Goal: Information Seeking & Learning: Learn about a topic

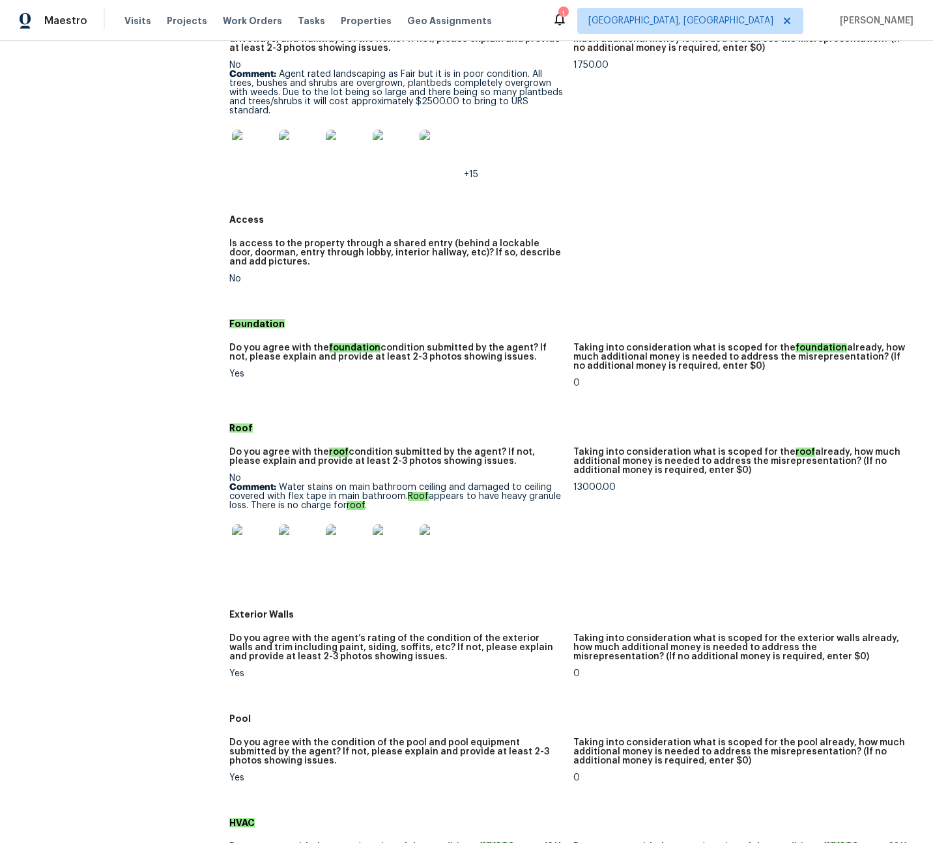
scroll to position [322, 0]
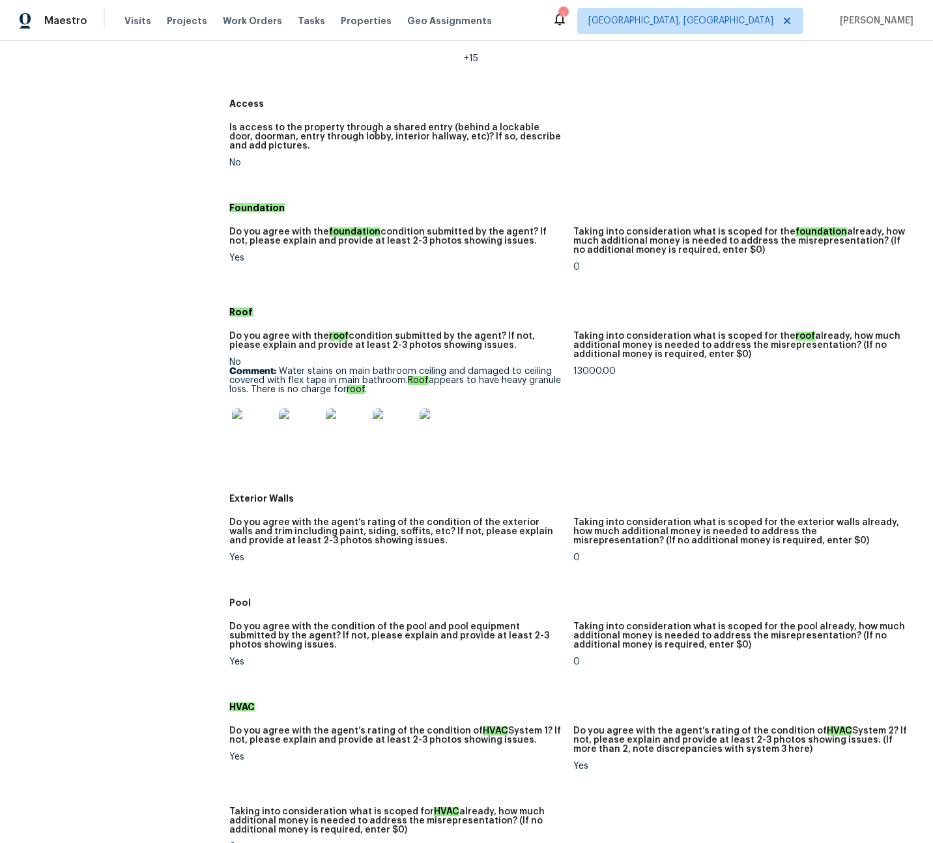
click at [255, 437] on img at bounding box center [253, 430] width 42 height 42
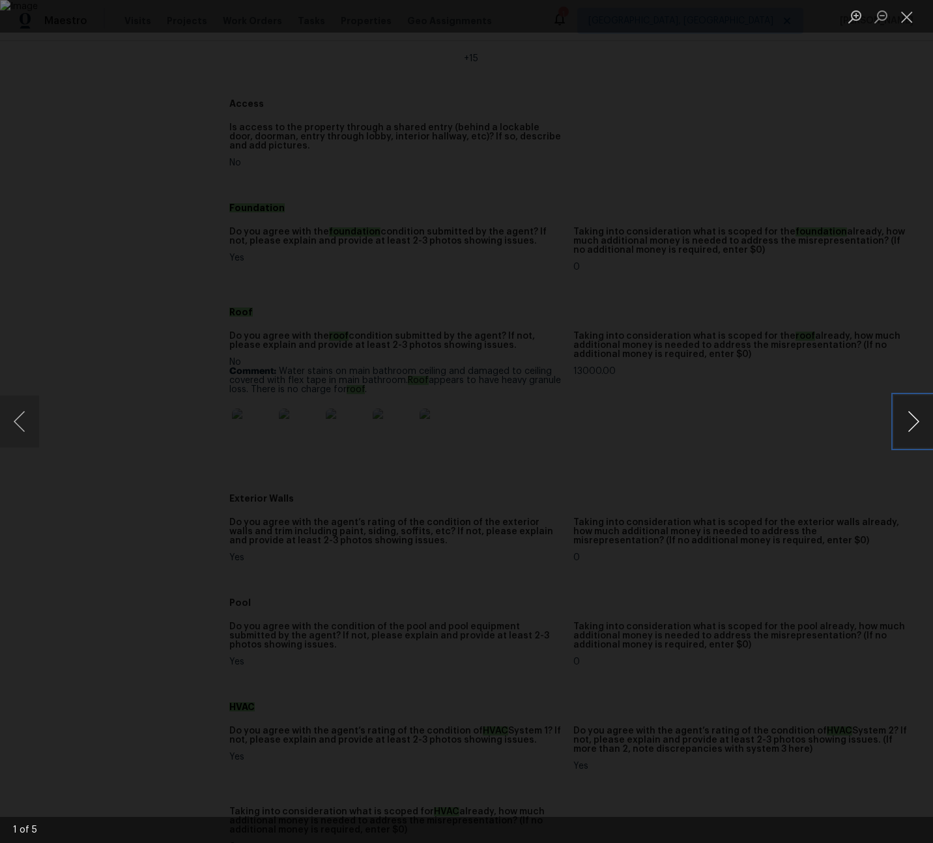
click at [912, 422] on button "Next image" at bounding box center [913, 422] width 39 height 52
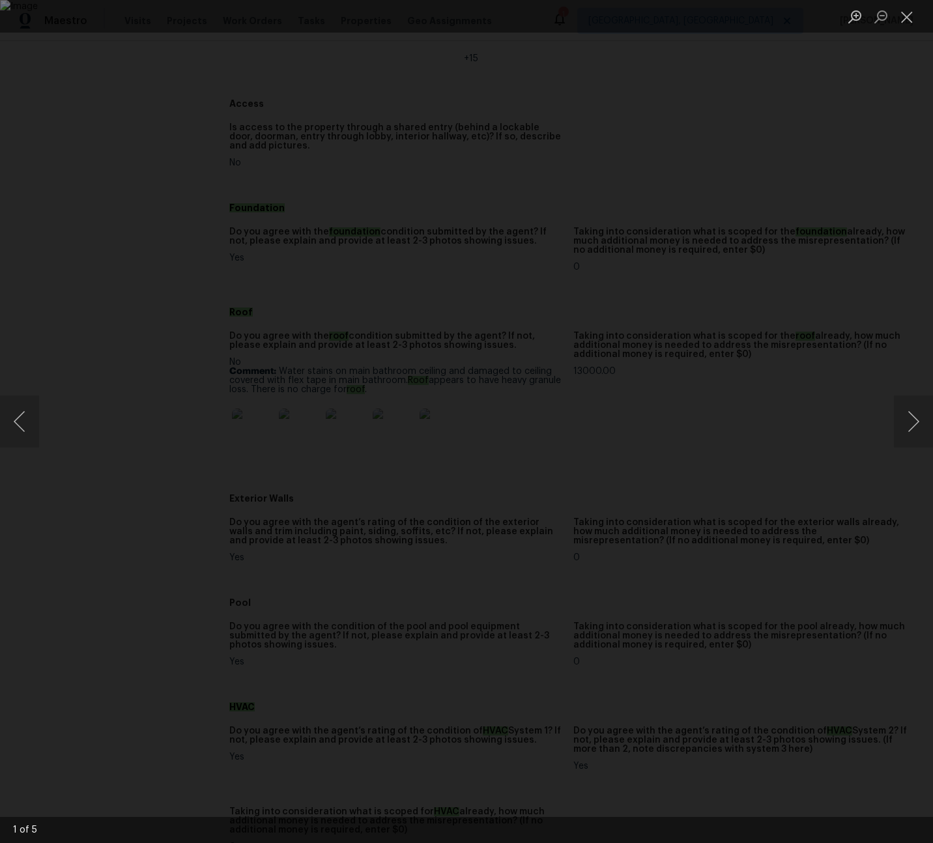
click at [883, 190] on div "Lightbox" at bounding box center [466, 421] width 933 height 843
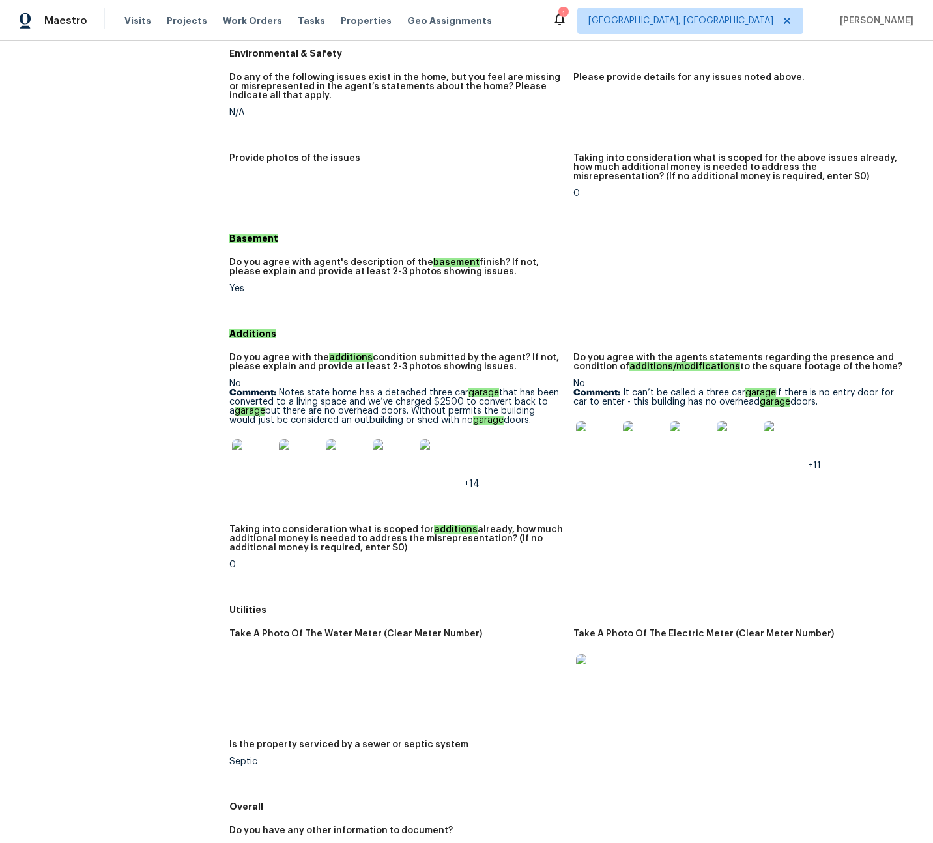
scroll to position [1647, 0]
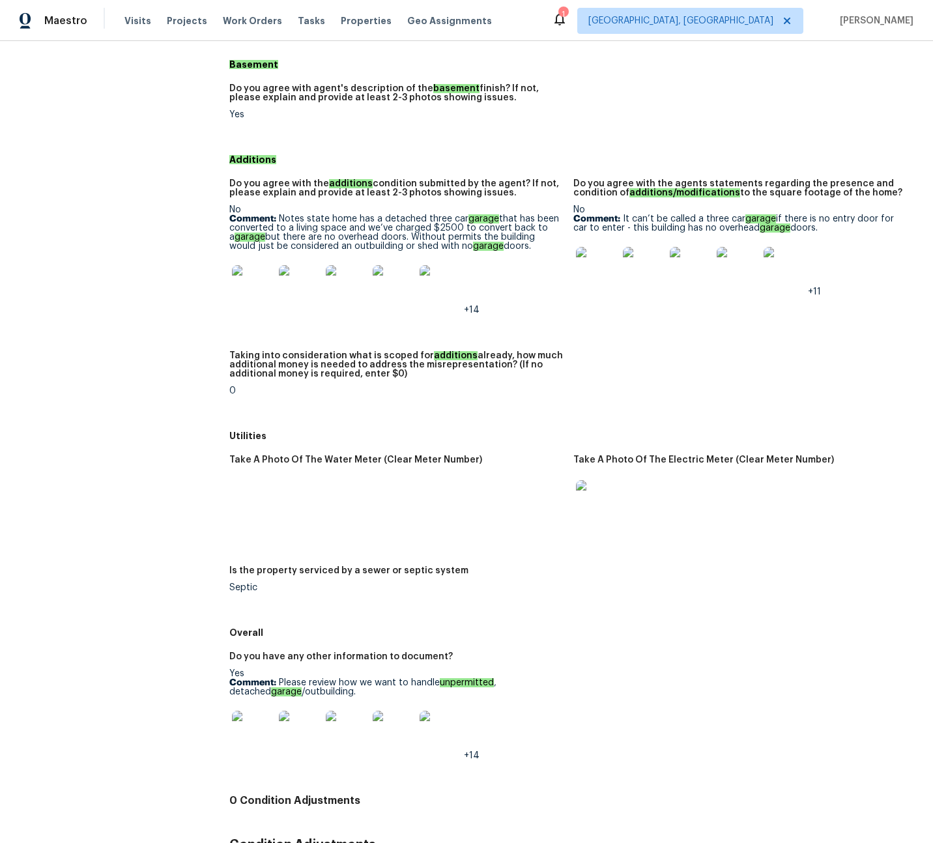
click at [248, 288] on img at bounding box center [253, 286] width 42 height 42
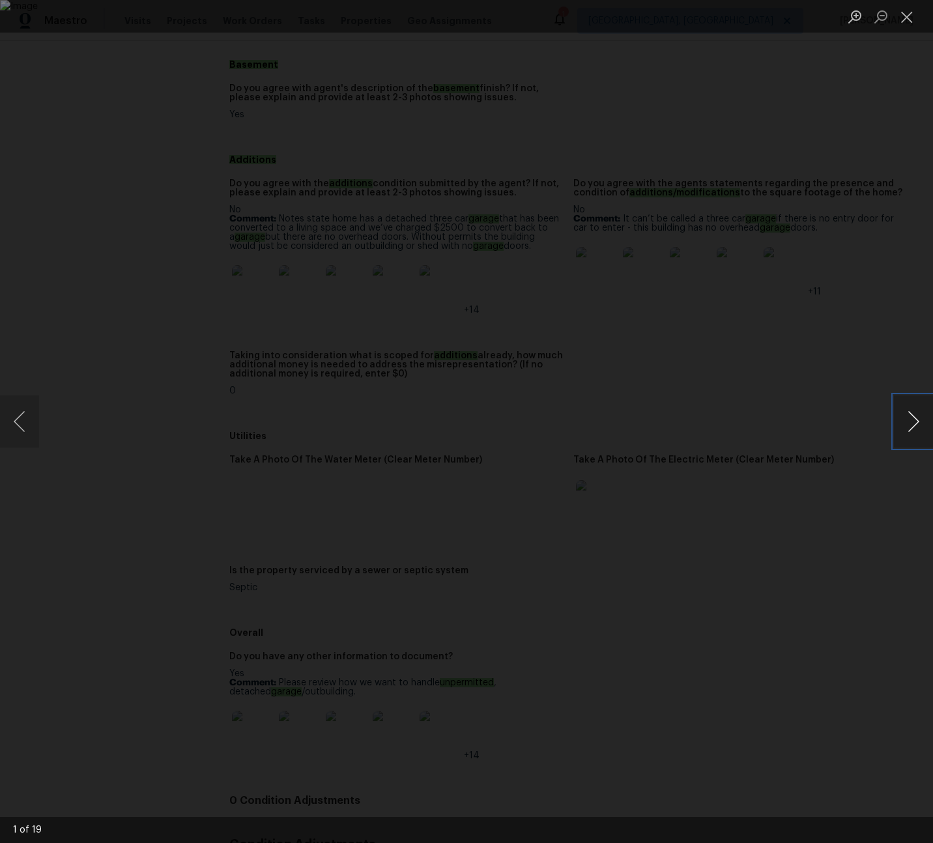
click at [914, 421] on button "Next image" at bounding box center [913, 422] width 39 height 52
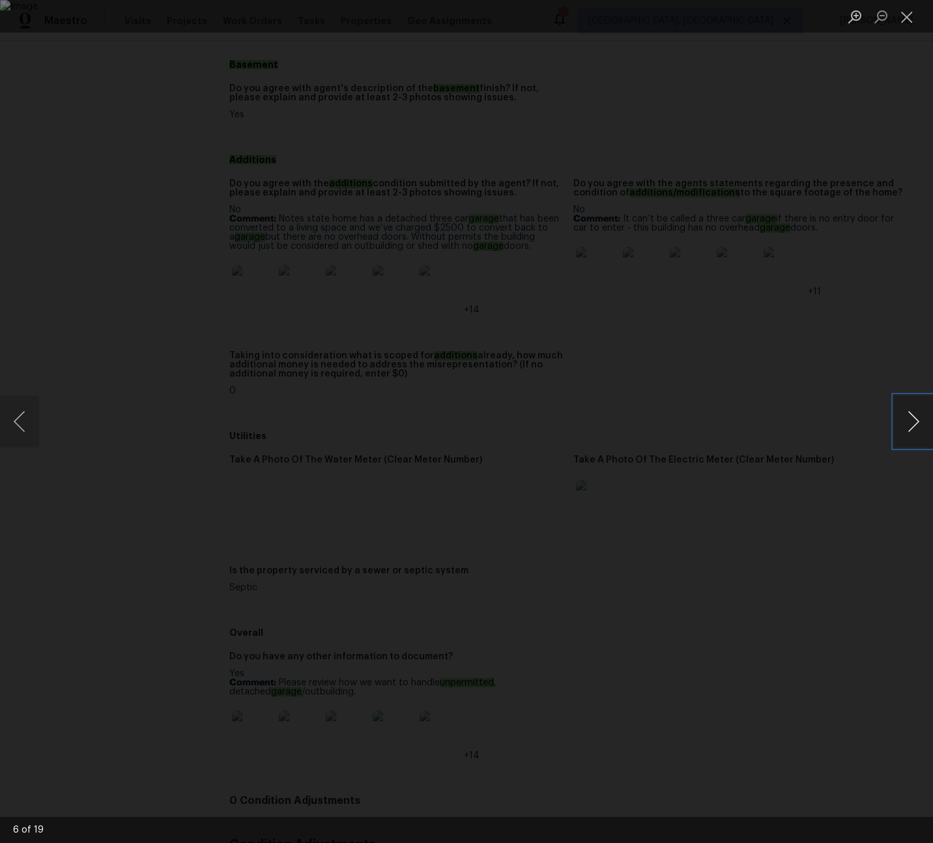
click at [914, 421] on button "Next image" at bounding box center [913, 422] width 39 height 52
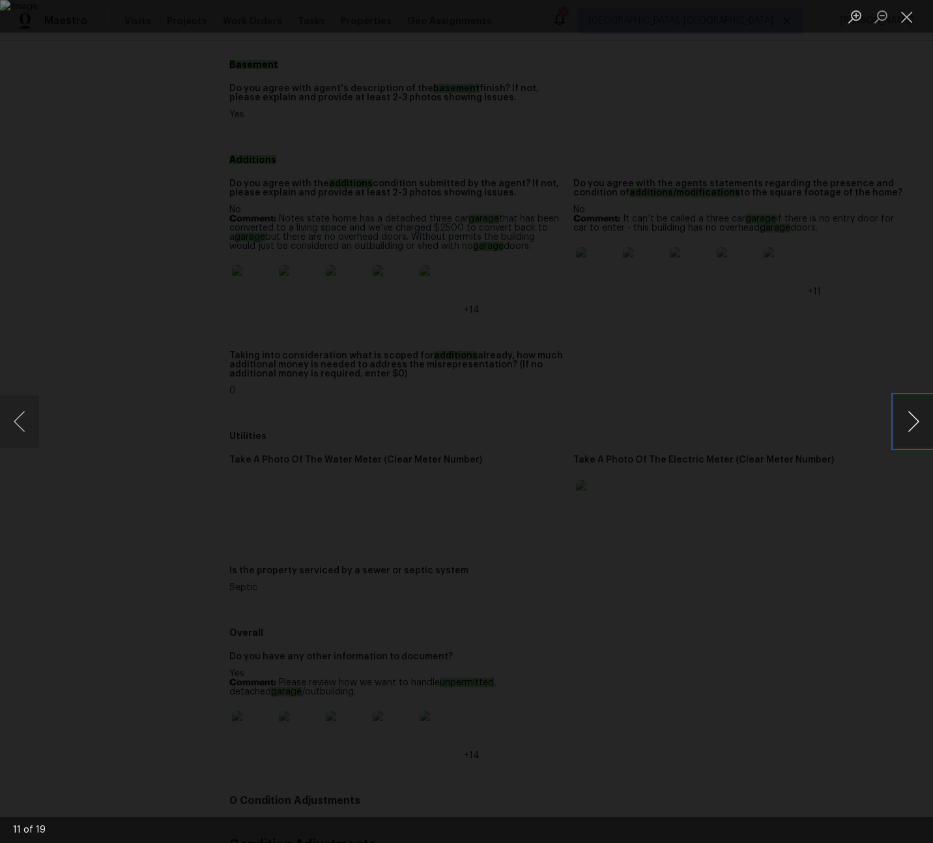
click at [914, 421] on button "Next image" at bounding box center [913, 422] width 39 height 52
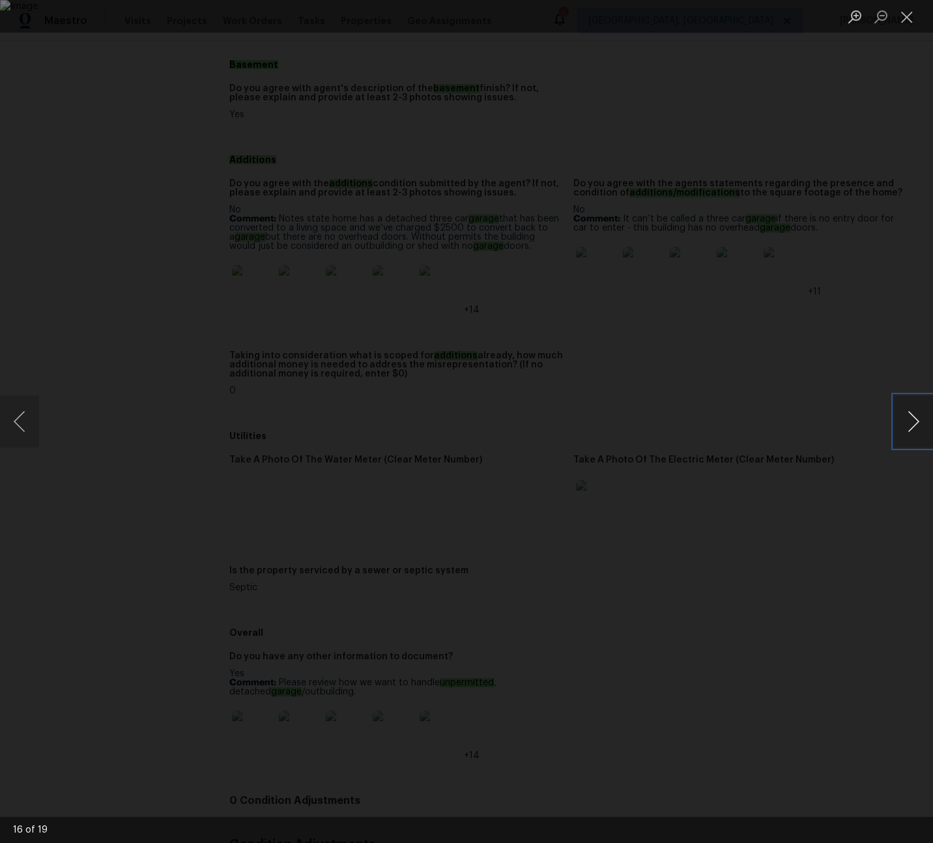
click at [914, 421] on button "Next image" at bounding box center [913, 422] width 39 height 52
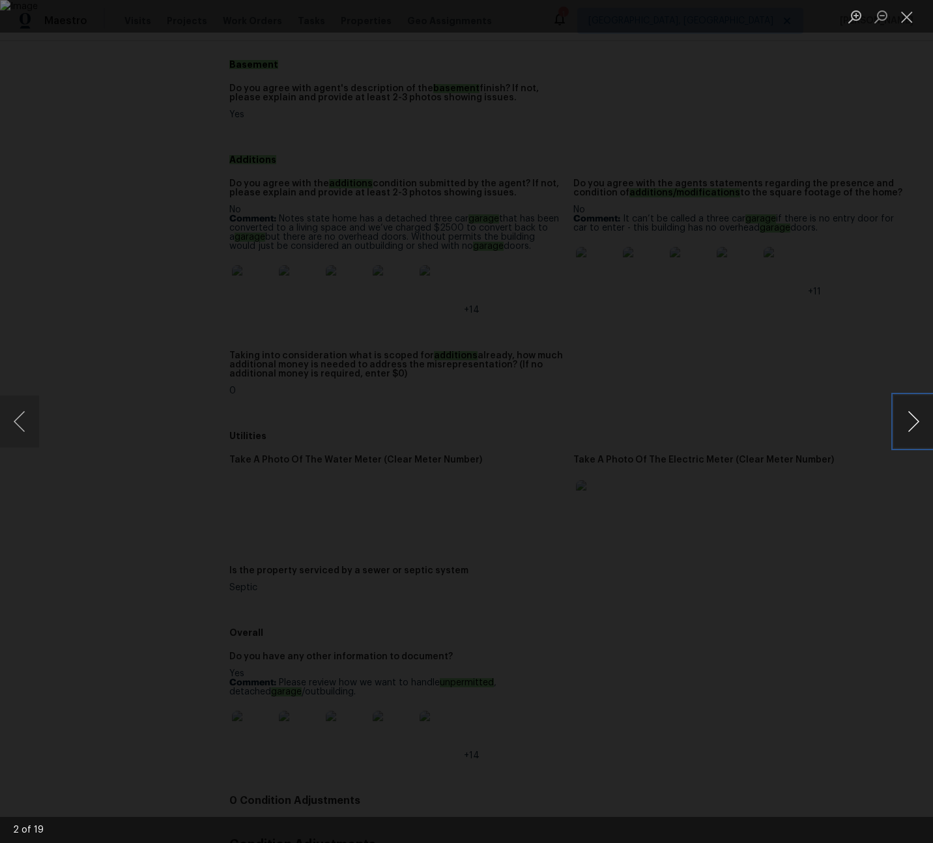
click at [914, 421] on button "Next image" at bounding box center [913, 422] width 39 height 52
click at [891, 231] on div "Lightbox" at bounding box center [466, 421] width 933 height 843
